Goal: Transaction & Acquisition: Purchase product/service

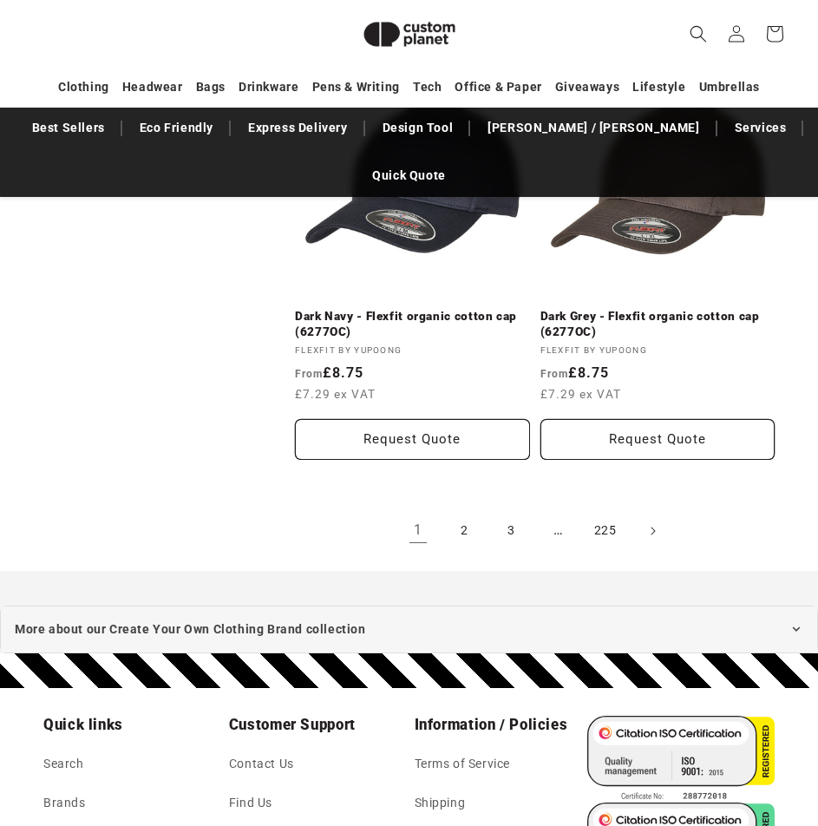
scroll to position [4142, 0]
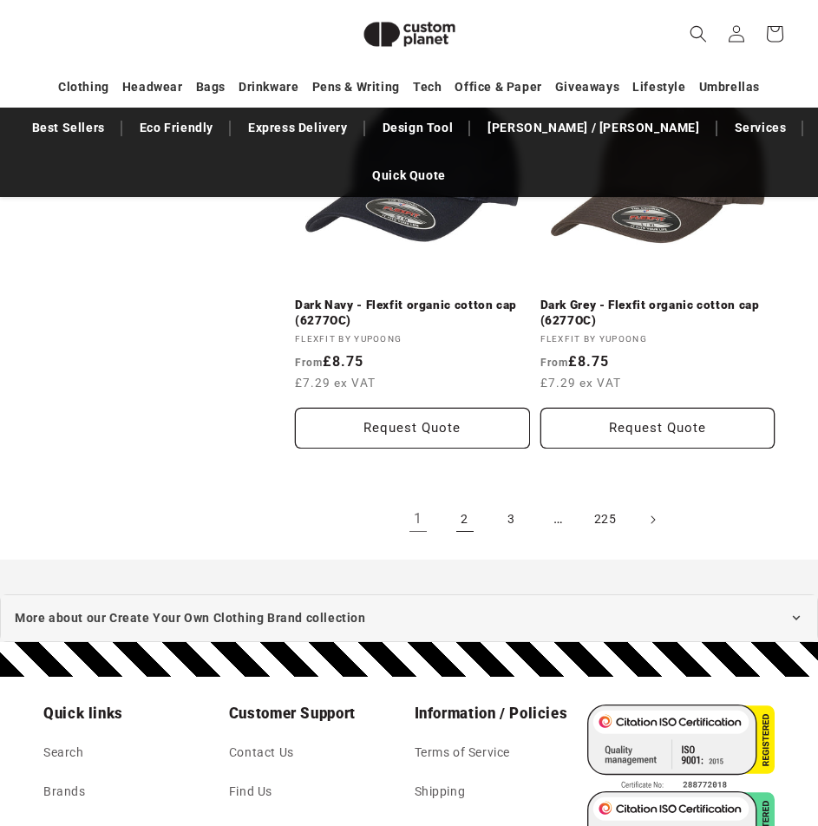
click at [471, 501] on link "2" at bounding box center [465, 520] width 38 height 38
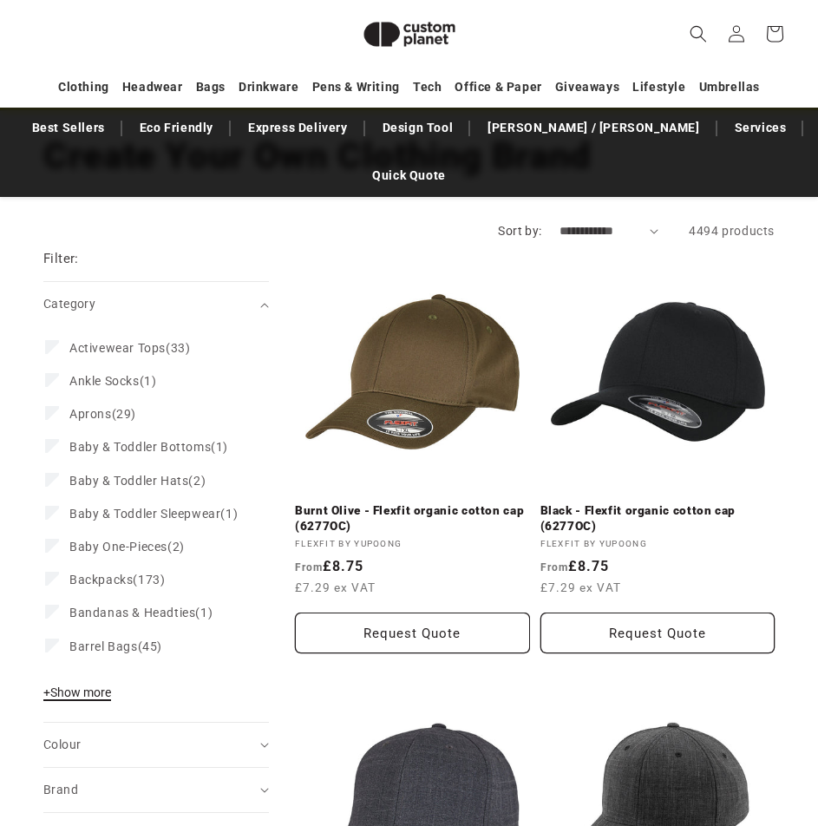
scroll to position [150, 0]
click at [100, 686] on span "+ Show more" at bounding box center [77, 693] width 68 height 14
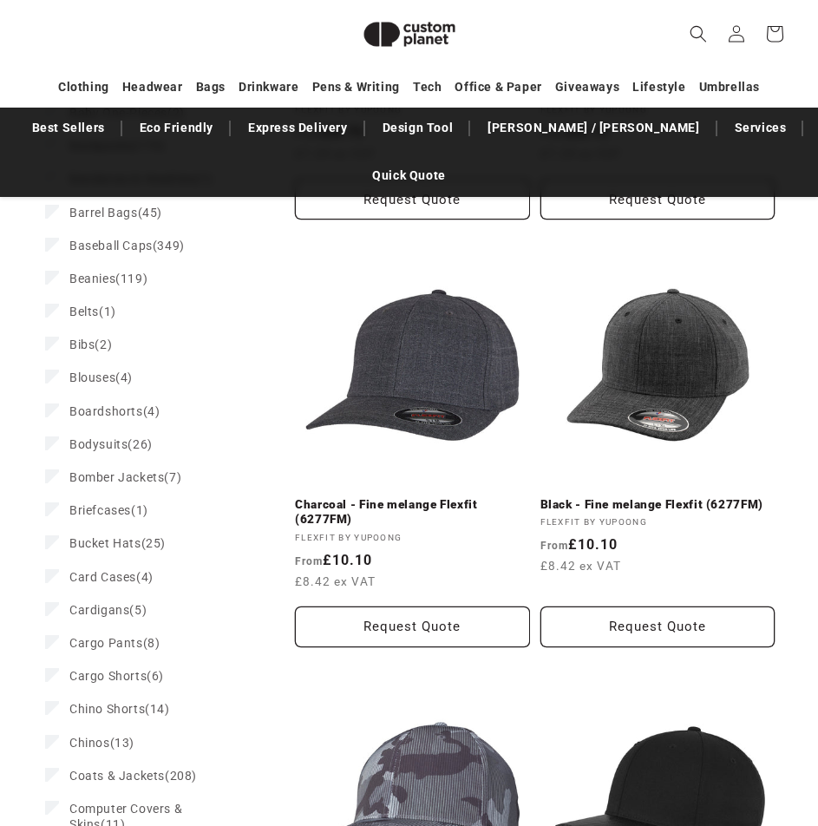
scroll to position [758, 0]
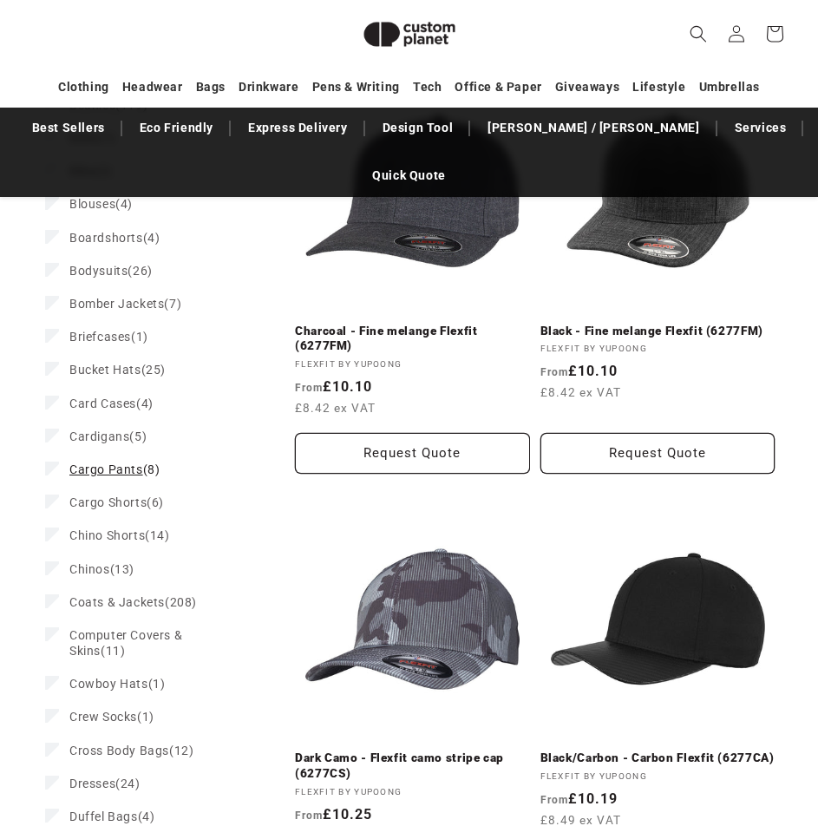
click at [119, 463] on span "Cargo Pants" at bounding box center [106, 470] width 74 height 14
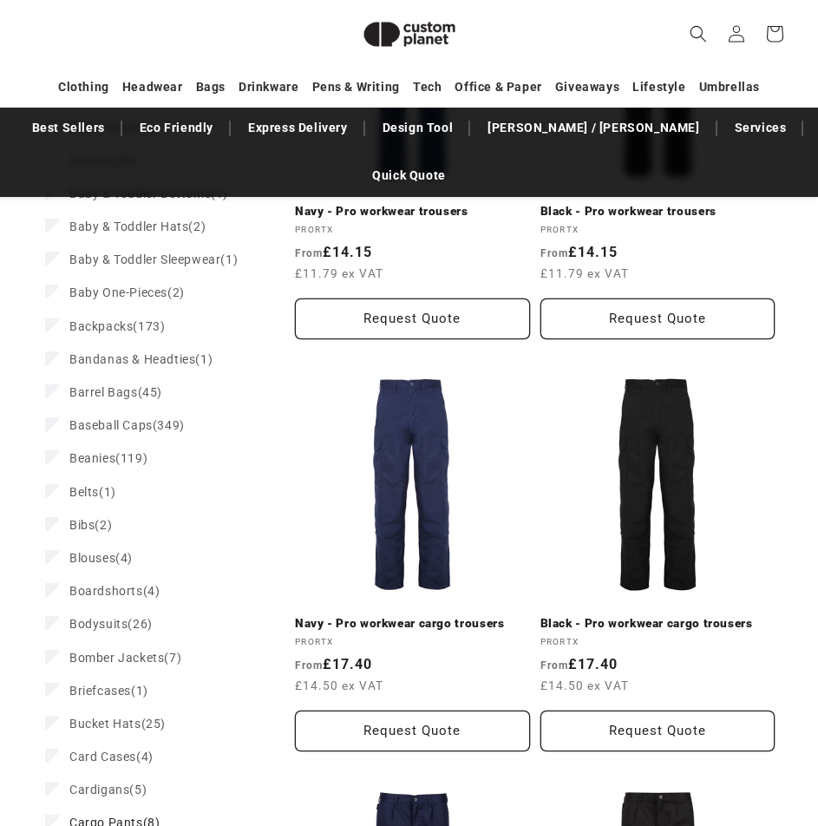
scroll to position [473, 0]
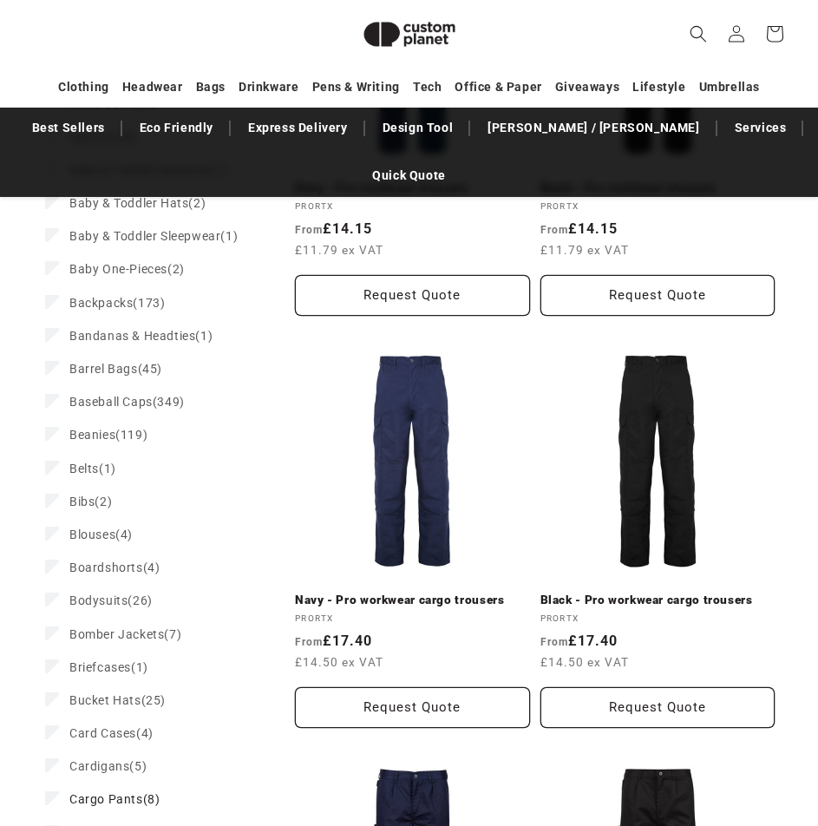
click at [663, 593] on link "Black - Pro workwear cargo trousers" at bounding box center [658, 601] width 235 height 16
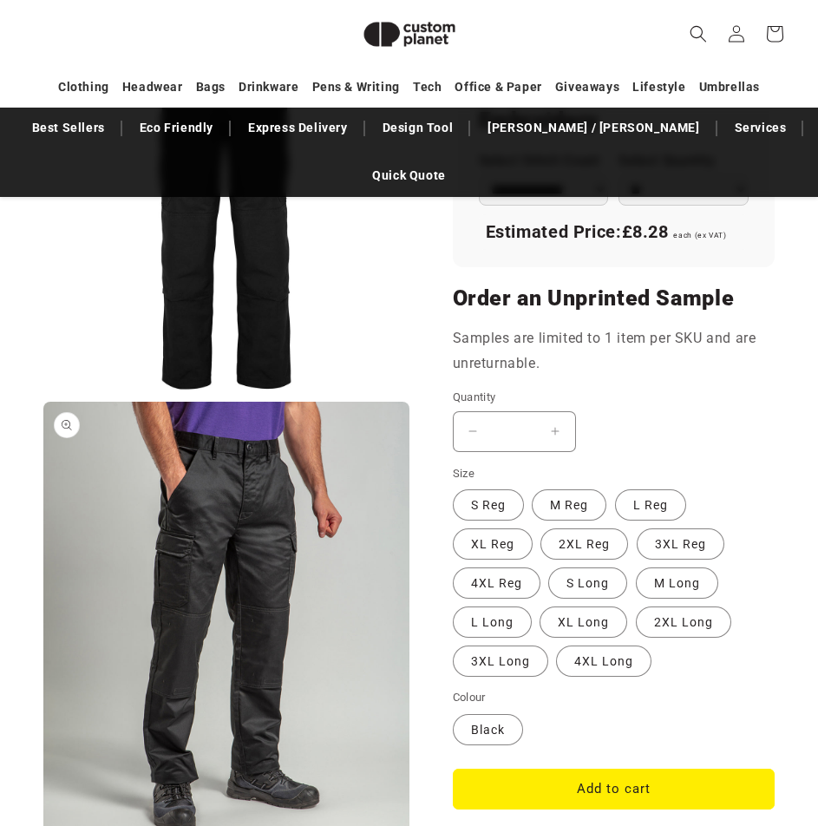
scroll to position [1452, 0]
